Goal: Find specific page/section

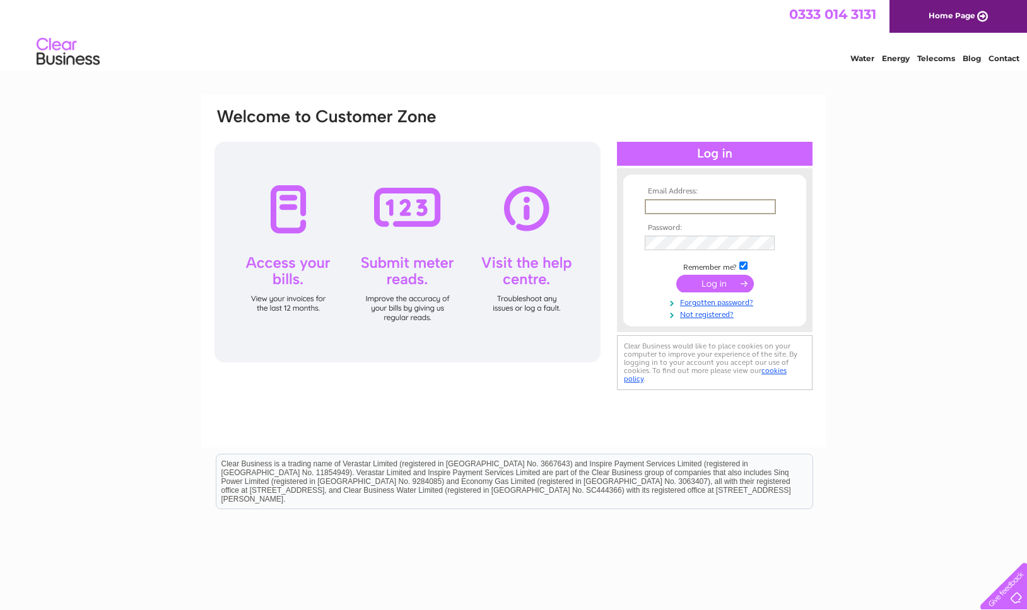
type input "sales@bromsgroveprinting.co.uk"
click at [708, 289] on input "submit" at bounding box center [715, 283] width 78 height 18
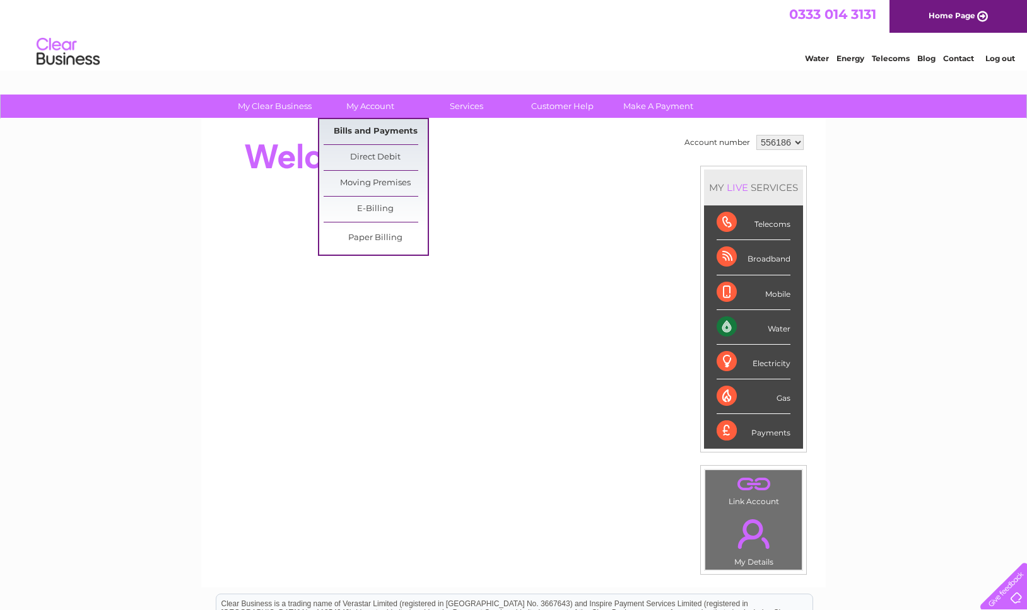
click at [373, 127] on link "Bills and Payments" at bounding box center [375, 131] width 104 height 25
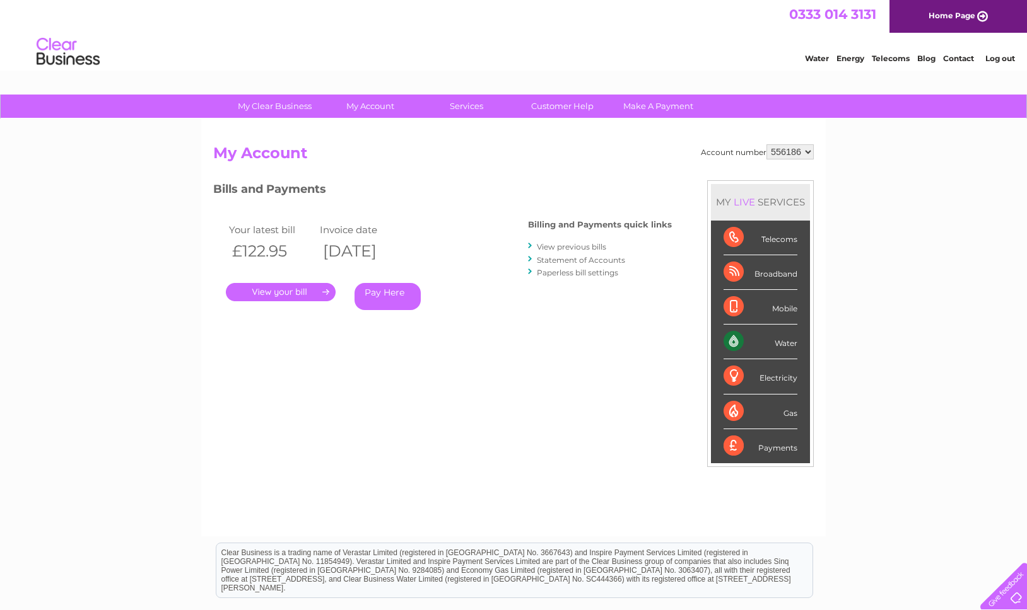
click at [285, 292] on link "." at bounding box center [281, 292] width 110 height 18
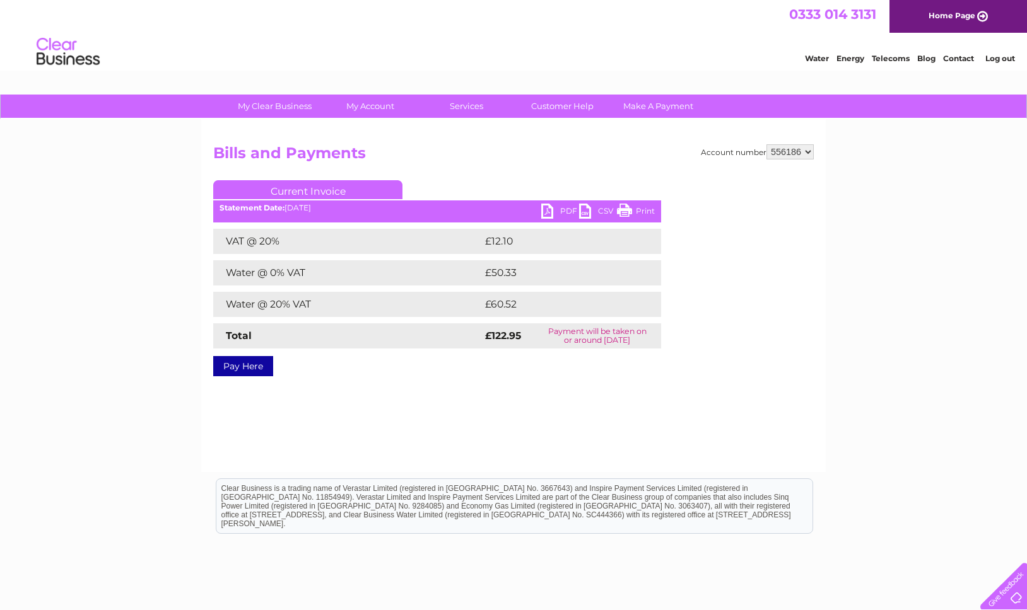
click at [547, 211] on link "PDF" at bounding box center [560, 213] width 38 height 18
